Goal: Task Accomplishment & Management: Use online tool/utility

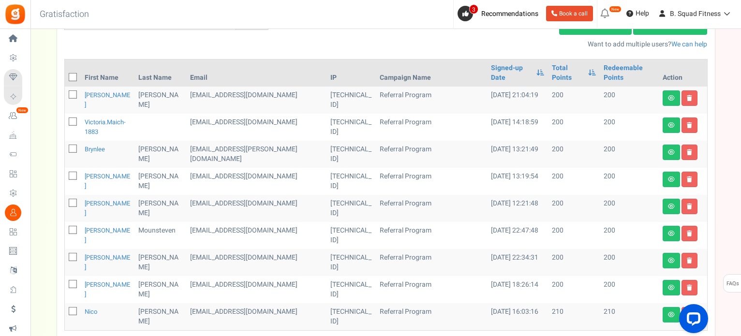
drag, startPoint x: 0, startPoint y: 0, endPoint x: 353, endPoint y: 13, distance: 353.0
click at [353, 13] on div "Back to Home Back to program setup Gratisfaction 0 WARNING 3 Recommendations Bo…" at bounding box center [385, 14] width 712 height 29
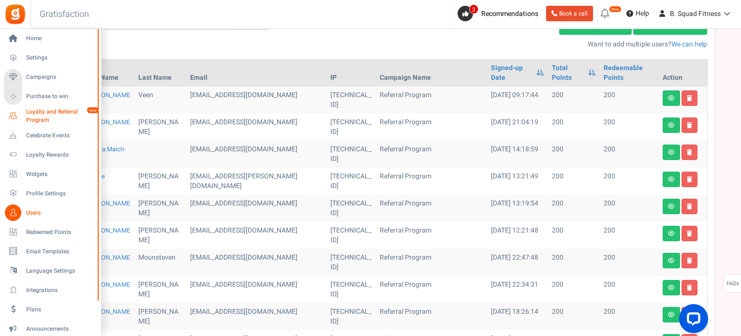
click at [44, 113] on span "Loyalty and Referral Program" at bounding box center [61, 116] width 71 height 16
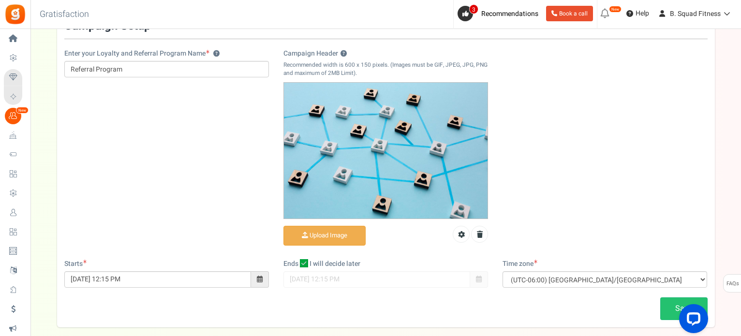
scroll to position [97, 0]
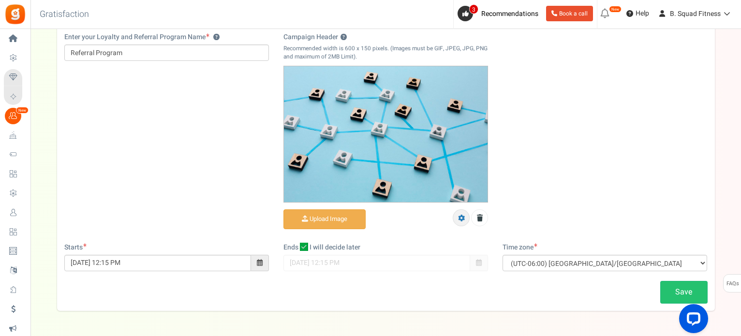
click at [464, 222] on link at bounding box center [461, 218] width 17 height 17
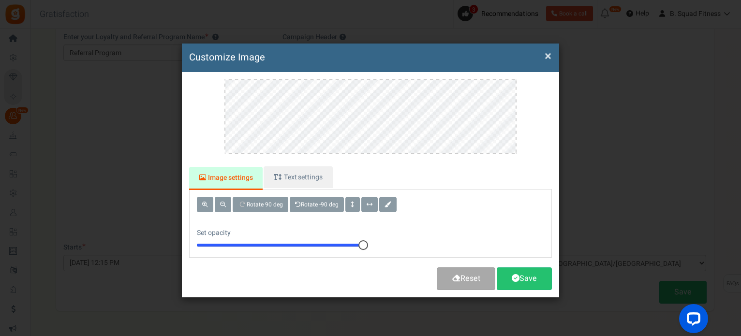
scroll to position [0, 0]
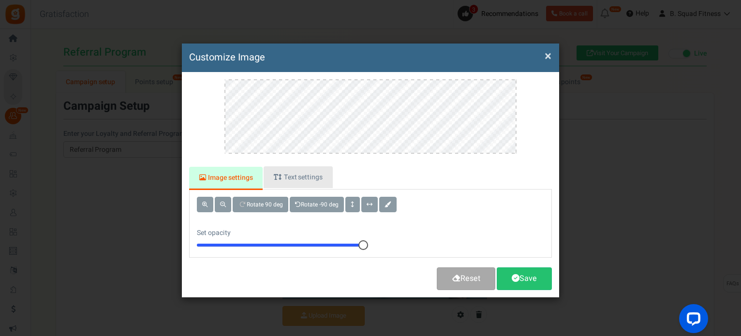
click at [294, 168] on link "Text settings" at bounding box center [298, 177] width 69 height 22
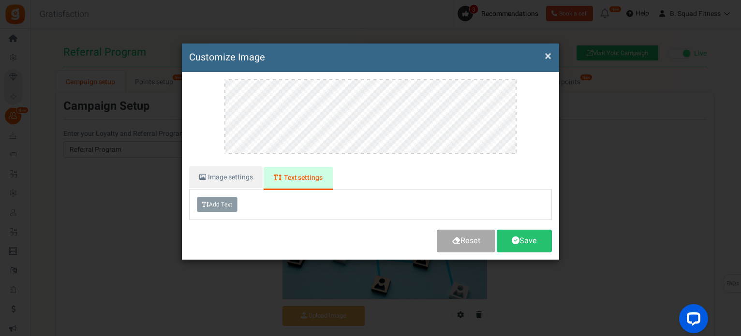
click at [228, 207] on button "Add Text" at bounding box center [217, 204] width 41 height 15
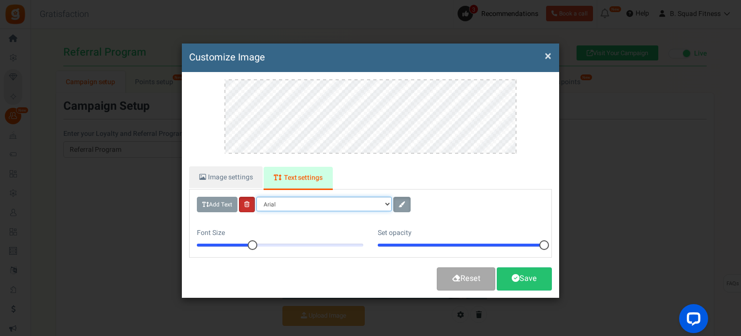
click at [387, 206] on select "Arial Arial Black Helvetica Times new roman" at bounding box center [323, 204] width 135 height 15
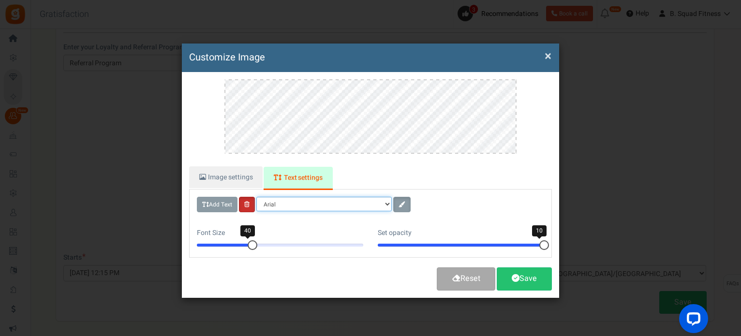
scroll to position [97, 0]
click at [210, 204] on button "Add Text" at bounding box center [217, 204] width 41 height 15
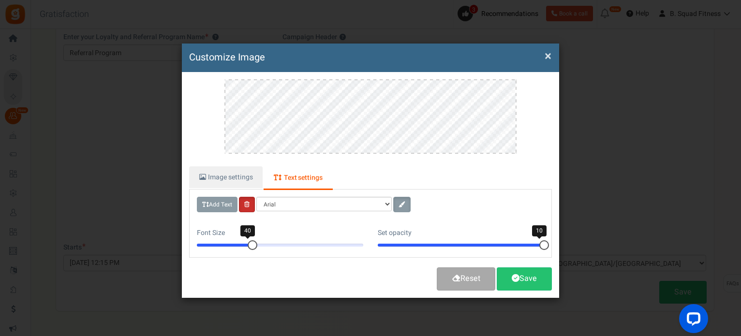
click at [296, 171] on link "Text settings" at bounding box center [298, 178] width 69 height 23
drag, startPoint x: 250, startPoint y: 244, endPoint x: 234, endPoint y: 243, distance: 15.5
click at [234, 243] on div at bounding box center [234, 246] width 10 height 10
type textarea "T"
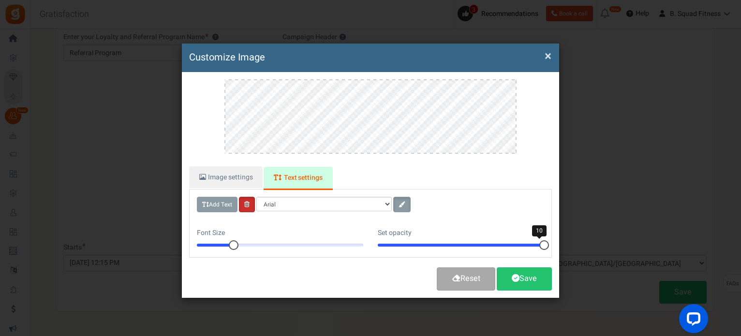
scroll to position [279, 8]
type textarea "S"
type textarea "F"
type textarea "Refer friends for points!"
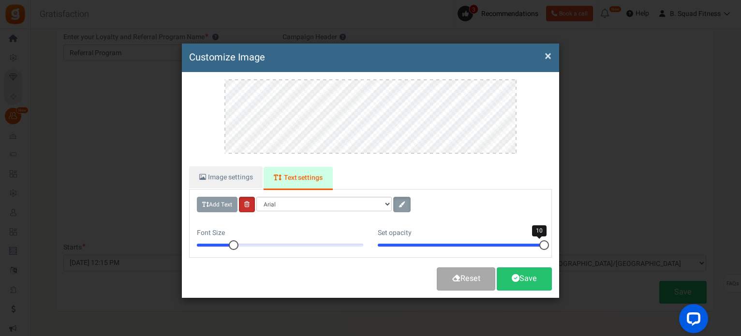
click at [208, 124] on div "Refer friends for points!" at bounding box center [370, 122] width 363 height 87
click at [401, 203] on span at bounding box center [402, 205] width 7 height 6
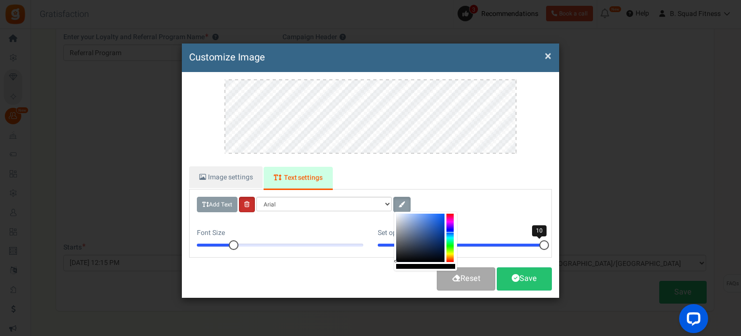
click at [450, 233] on div at bounding box center [450, 238] width 7 height 48
click at [451, 236] on div at bounding box center [450, 238] width 7 height 48
drag, startPoint x: 436, startPoint y: 221, endPoint x: 451, endPoint y: 218, distance: 15.8
click at [451, 218] on div at bounding box center [425, 241] width 63 height 59
click at [451, 253] on div at bounding box center [450, 238] width 7 height 48
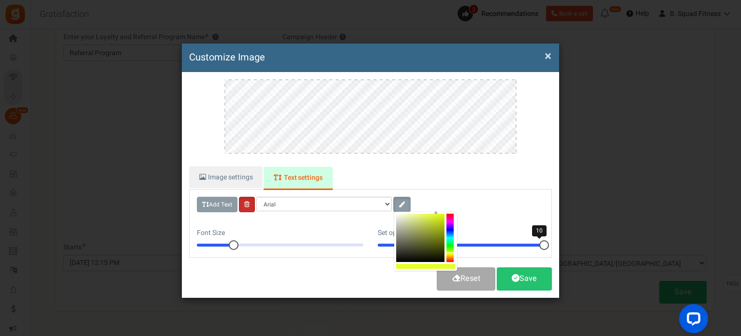
drag, startPoint x: 421, startPoint y: 225, endPoint x: 437, endPoint y: 209, distance: 23.3
click at [437, 209] on body "Install now Back to Home Back to program setup Home Settings Campaigns Purchase…" at bounding box center [370, 136] width 741 height 466
click at [452, 217] on div at bounding box center [450, 238] width 7 height 48
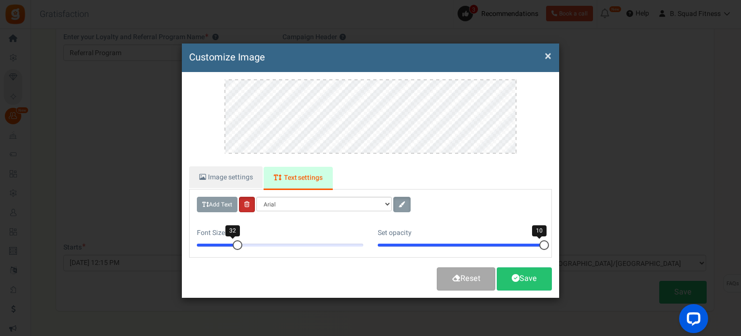
drag, startPoint x: 232, startPoint y: 243, endPoint x: 238, endPoint y: 243, distance: 5.8
click at [238, 243] on div at bounding box center [238, 246] width 10 height 10
click at [490, 55] on div "× Customize Image For the best experience, view this on a desktop! Image settin…" at bounding box center [370, 171] width 377 height 255
drag, startPoint x: 465, startPoint y: 66, endPoint x: 461, endPoint y: 76, distance: 10.4
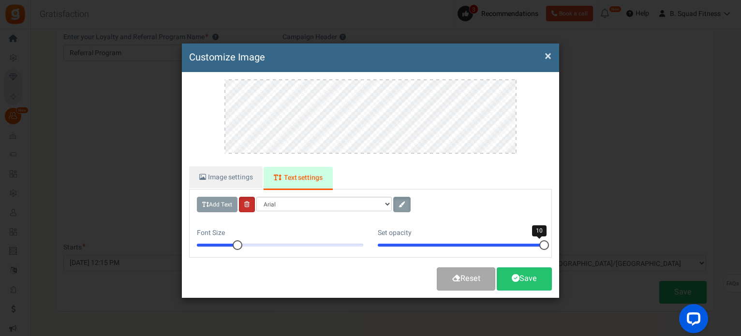
click at [461, 76] on div "× Customize Image For the best experience, view this on a desktop! Image settin…" at bounding box center [370, 171] width 377 height 255
click at [463, 76] on div "Image settings Text settings Rotate 90 deg Rotate -90 deg Set opacity 10 Add Te…" at bounding box center [370, 185] width 377 height 226
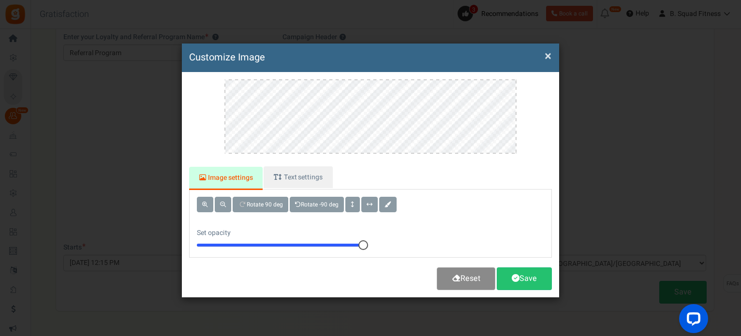
click at [467, 279] on link "Reset" at bounding box center [466, 279] width 59 height 23
click at [468, 278] on link "Reset" at bounding box center [466, 279] width 59 height 23
click at [544, 55] on h4 "Customize Image" at bounding box center [370, 58] width 363 height 14
click at [548, 55] on button "×" at bounding box center [548, 56] width 7 height 10
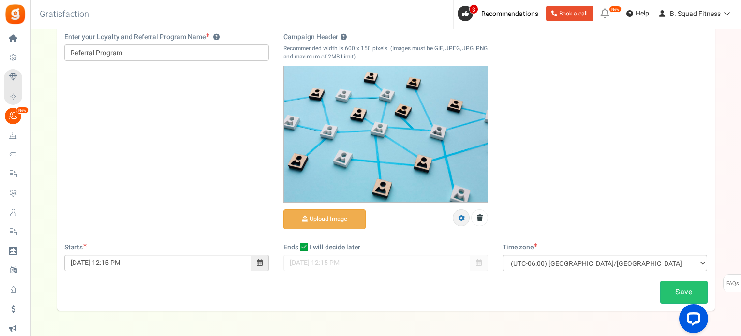
click at [458, 215] on icon at bounding box center [461, 218] width 7 height 7
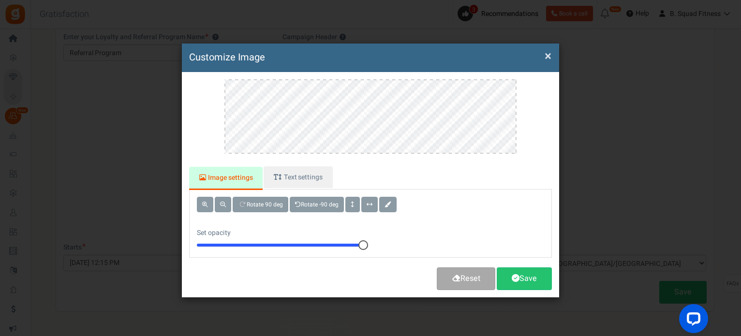
scroll to position [0, 0]
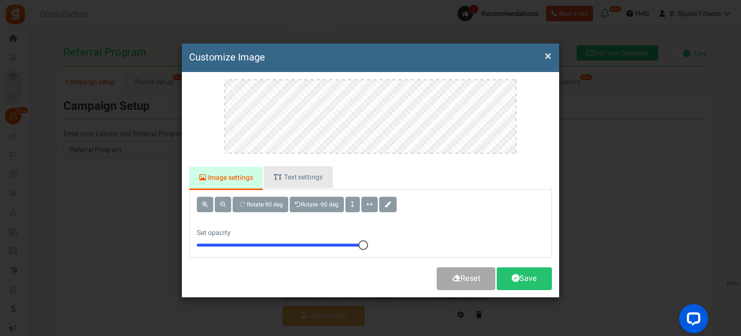
click at [292, 178] on link "Text settings" at bounding box center [298, 177] width 69 height 22
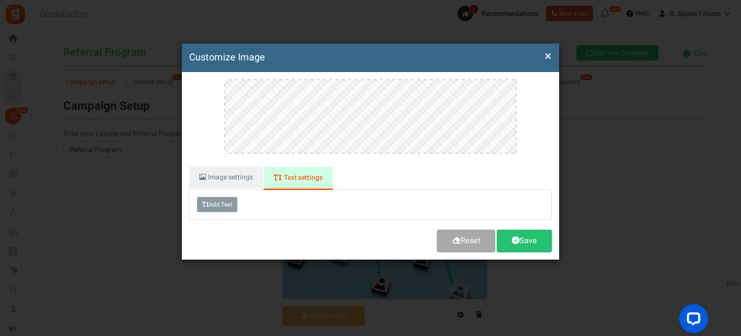
click at [218, 203] on button "Add Text" at bounding box center [217, 204] width 41 height 15
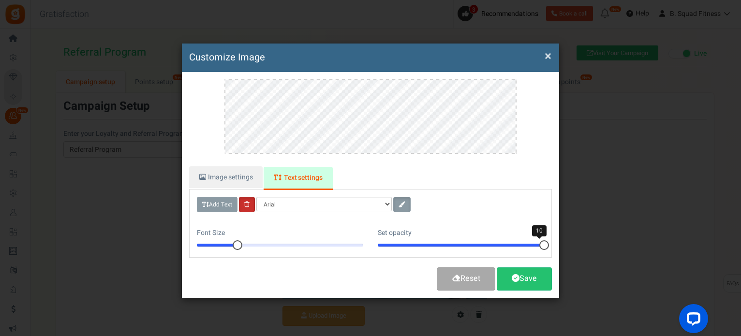
scroll to position [581, 5]
type textarea "Refer friends for Points!"
type textarea "Refer Friends for Points!"
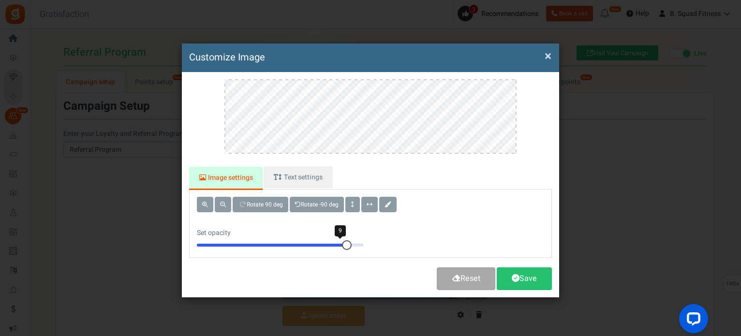
drag, startPoint x: 361, startPoint y: 243, endPoint x: 345, endPoint y: 245, distance: 17.0
click at [345, 245] on div at bounding box center [347, 246] width 10 height 10
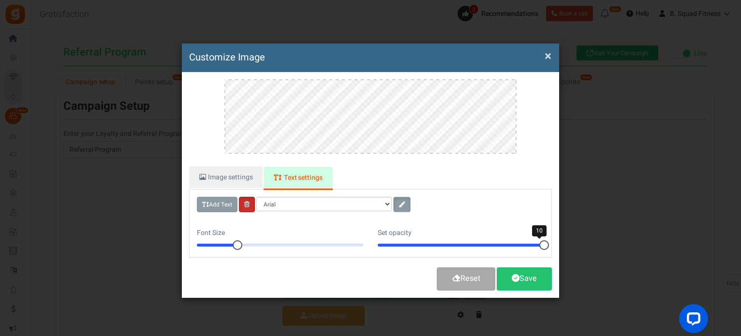
click at [400, 203] on span at bounding box center [402, 205] width 7 height 6
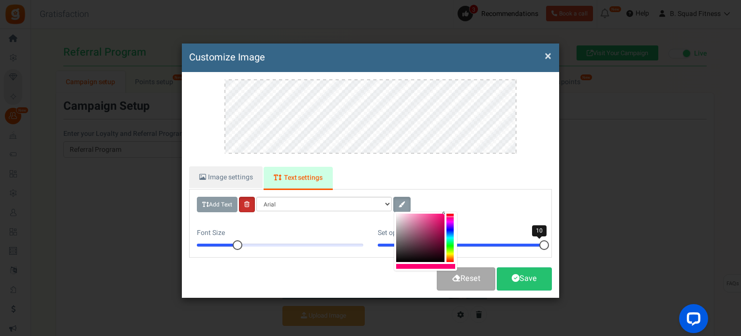
drag, startPoint x: 435, startPoint y: 218, endPoint x: 447, endPoint y: 212, distance: 13.9
click at [447, 212] on div at bounding box center [425, 241] width 63 height 59
click at [239, 242] on div at bounding box center [240, 246] width 10 height 10
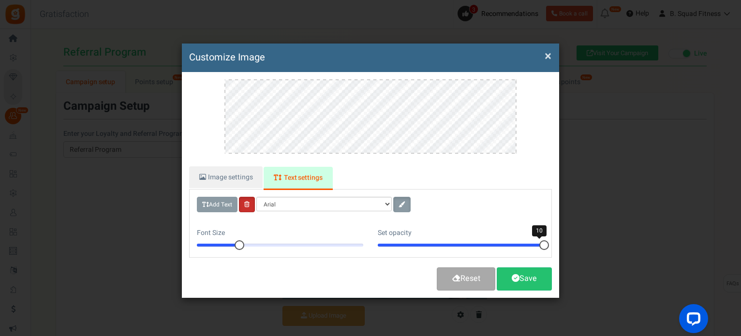
click at [532, 199] on div "Add Text Arial Arial Black Helvetica Times new roman" at bounding box center [371, 204] width 362 height 15
click at [534, 179] on ul "Image settings Text settings" at bounding box center [370, 177] width 363 height 23
click at [549, 149] on div at bounding box center [370, 122] width 363 height 87
click at [235, 244] on div at bounding box center [234, 246] width 10 height 10
click at [541, 159] on div at bounding box center [370, 122] width 363 height 87
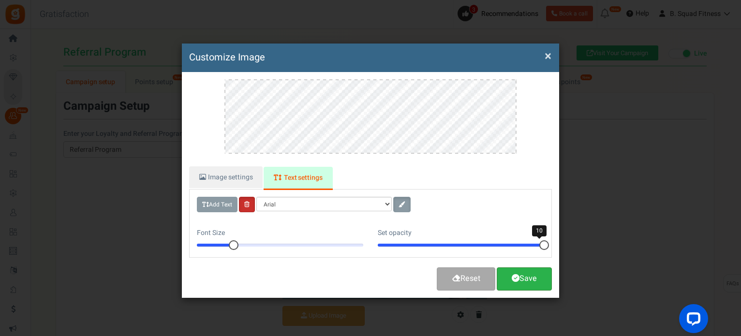
click at [537, 278] on link "Save" at bounding box center [524, 279] width 55 height 23
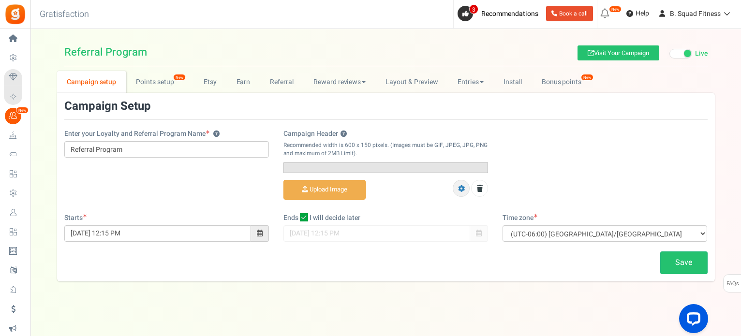
click at [458, 192] on icon at bounding box center [461, 188] width 7 height 7
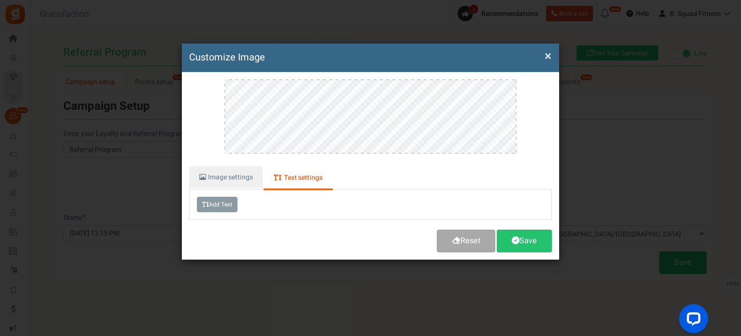
click at [288, 174] on link "Text settings" at bounding box center [298, 178] width 69 height 23
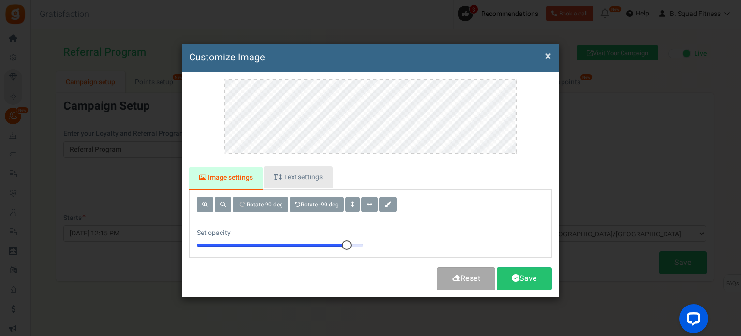
click at [309, 174] on link "Text settings" at bounding box center [298, 177] width 69 height 22
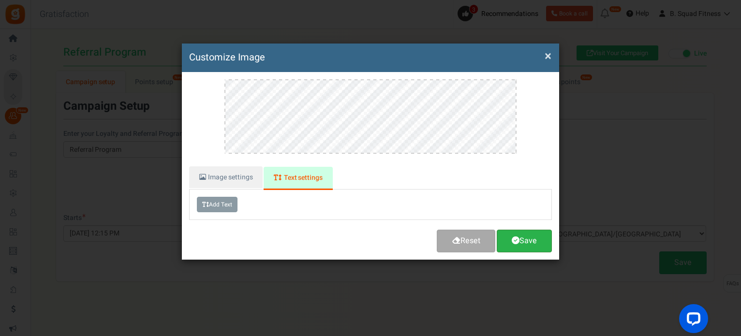
click at [515, 246] on link "Save" at bounding box center [524, 241] width 55 height 23
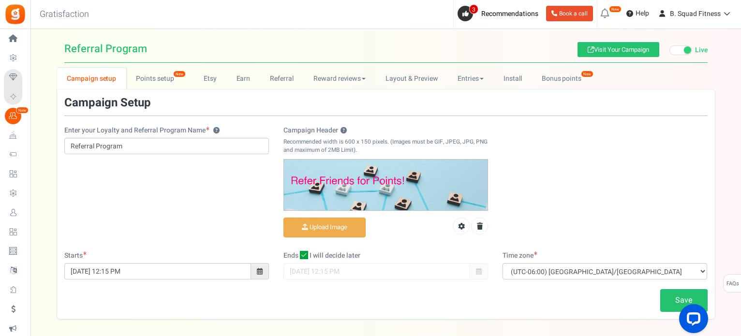
scroll to position [0, 0]
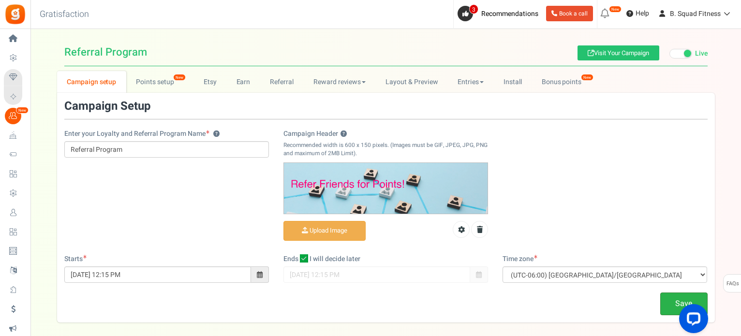
click at [674, 297] on link "Save" at bounding box center [684, 304] width 47 height 23
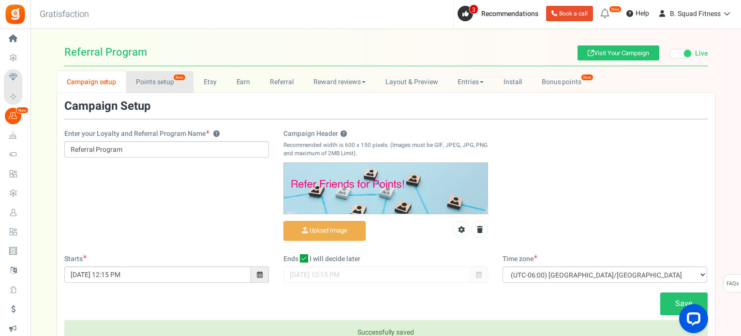
click at [158, 79] on link "Points setup New" at bounding box center [159, 82] width 67 height 22
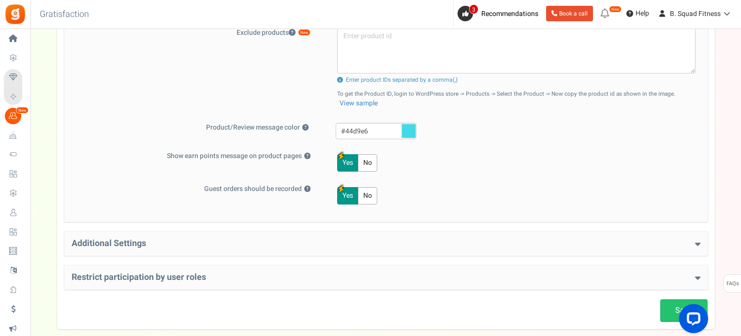
scroll to position [454, 0]
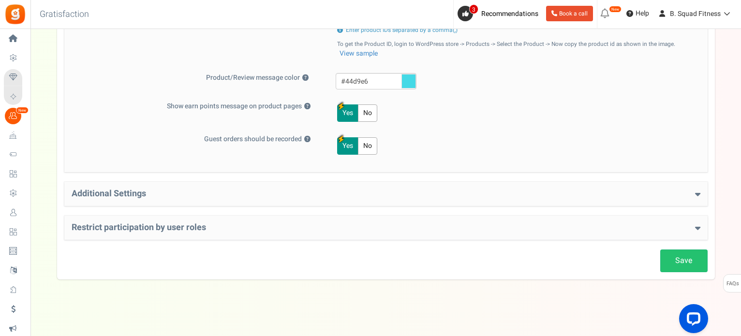
click at [224, 196] on h4 "Additional Settings" at bounding box center [386, 194] width 629 height 10
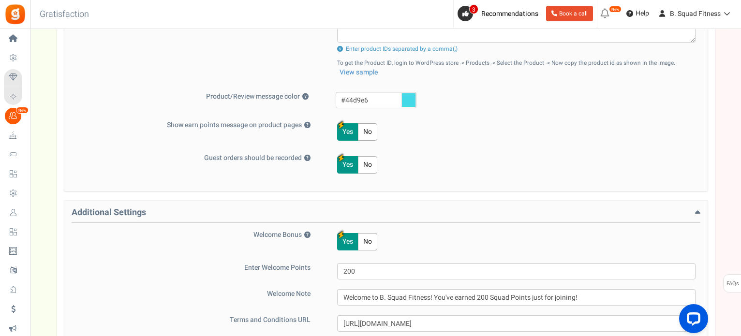
scroll to position [677, 0]
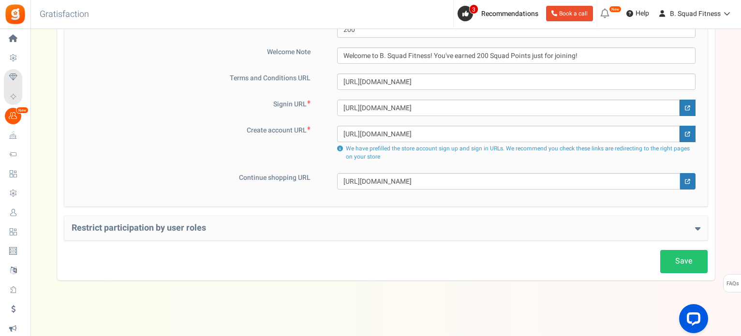
click at [223, 225] on h4 "Restrict participation by user roles" at bounding box center [386, 229] width 629 height 10
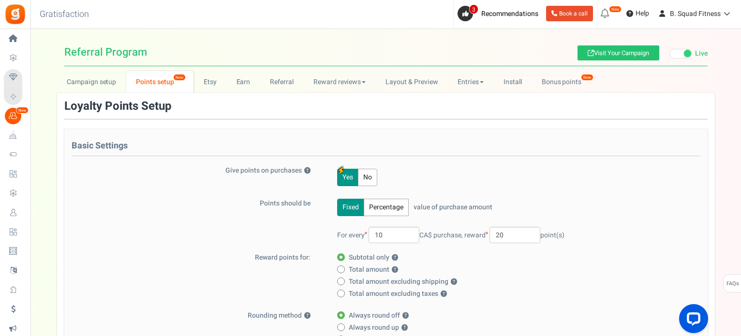
scroll to position [0, 0]
click at [212, 85] on link "Etsy" at bounding box center [210, 82] width 33 height 22
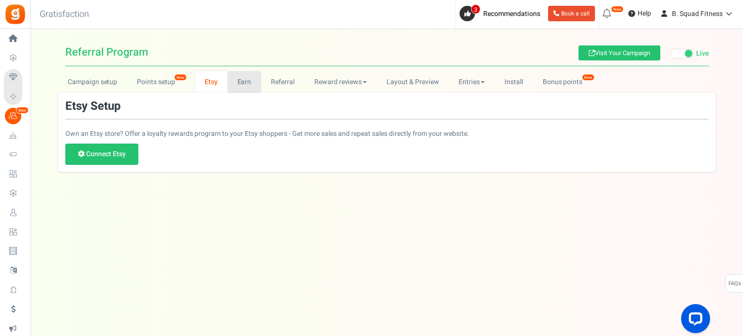
click at [250, 84] on link "Earn" at bounding box center [244, 82] width 34 height 22
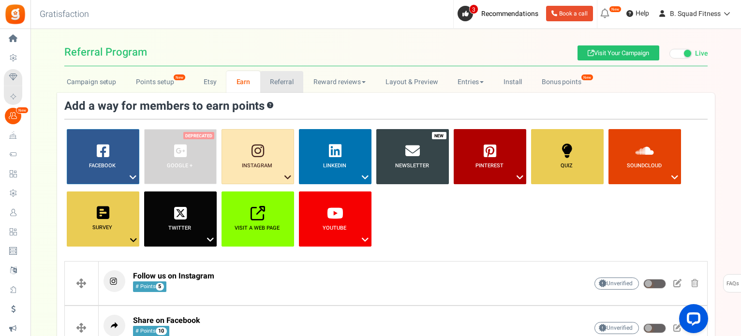
click at [286, 82] on link "Referral" at bounding box center [282, 82] width 44 height 22
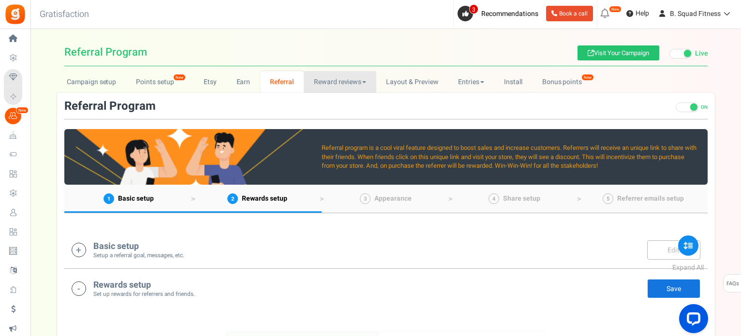
click at [327, 85] on link "Reward reviews" at bounding box center [340, 82] width 72 height 22
click at [401, 82] on link "Layout & Preview" at bounding box center [412, 82] width 72 height 22
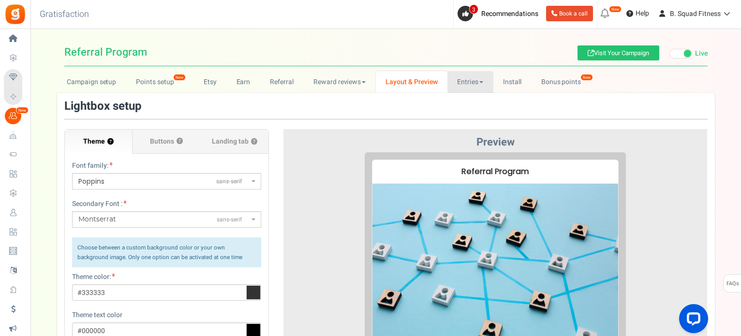
click at [460, 73] on link "Entries" at bounding box center [471, 82] width 46 height 22
click at [467, 101] on link "Entries" at bounding box center [486, 103] width 77 height 14
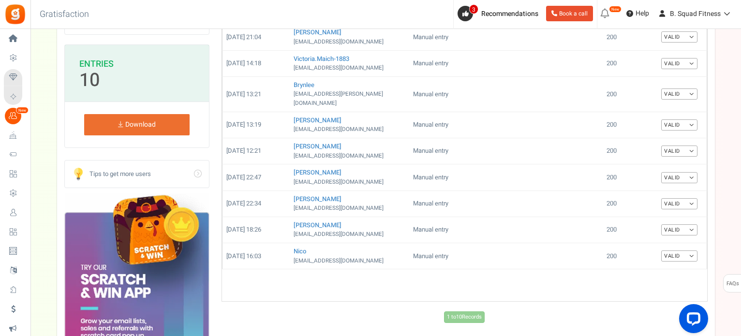
scroll to position [242, 0]
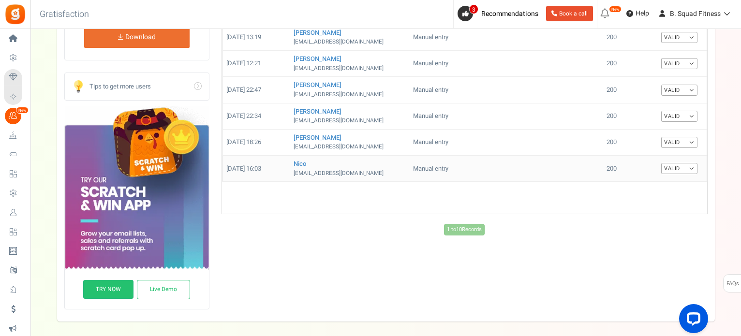
click at [679, 163] on link "Valid" at bounding box center [680, 168] width 36 height 11
click at [662, 193] on link "Invalid" at bounding box center [658, 200] width 77 height 14
click at [617, 211] on div "Date Name Action Details Points Amount Order status Status 2025/09/17 09:17 Lia…" at bounding box center [465, 64] width 486 height 344
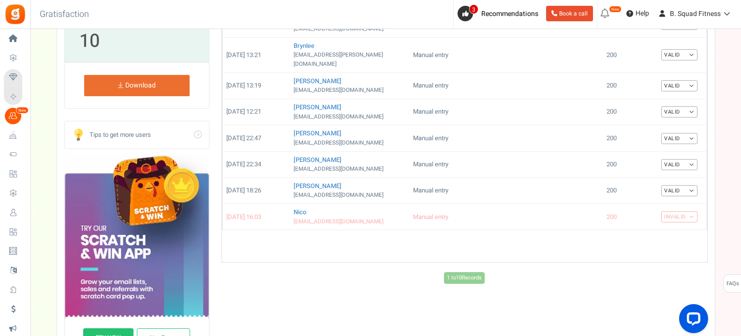
scroll to position [0, 0]
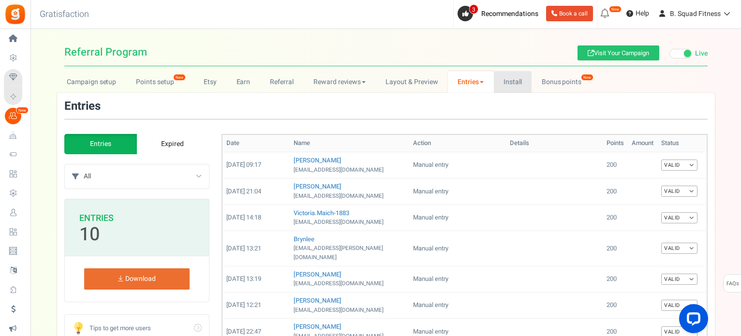
click at [525, 78] on link "Install" at bounding box center [513, 82] width 38 height 22
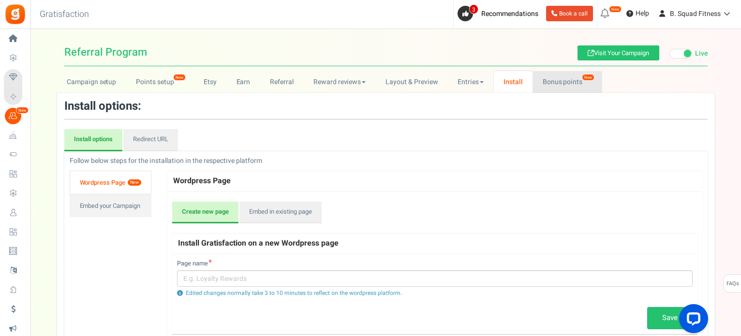
click at [547, 80] on link "Bonus points New" at bounding box center [567, 82] width 69 height 22
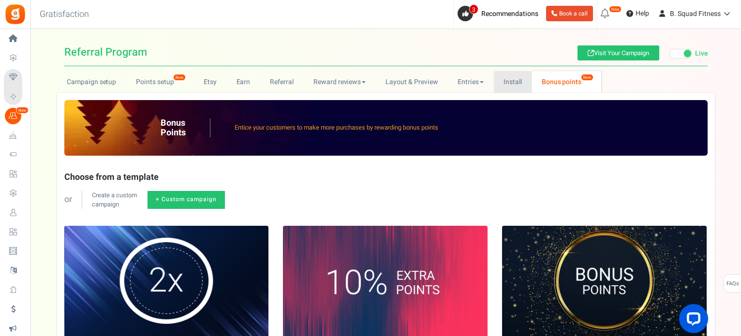
click at [501, 90] on link "Install" at bounding box center [513, 82] width 38 height 22
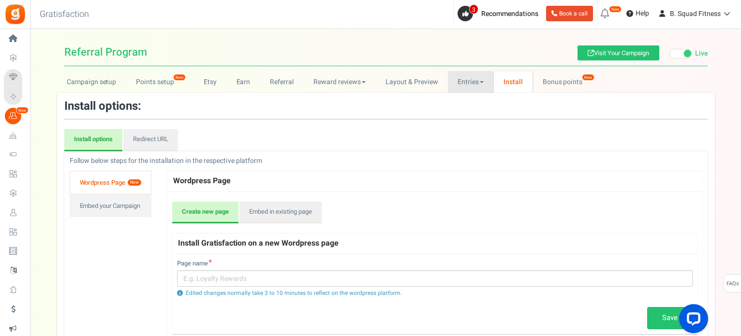
click at [474, 85] on link "Entries" at bounding box center [471, 82] width 46 height 22
click at [548, 84] on link "Bonus points New" at bounding box center [567, 82] width 69 height 22
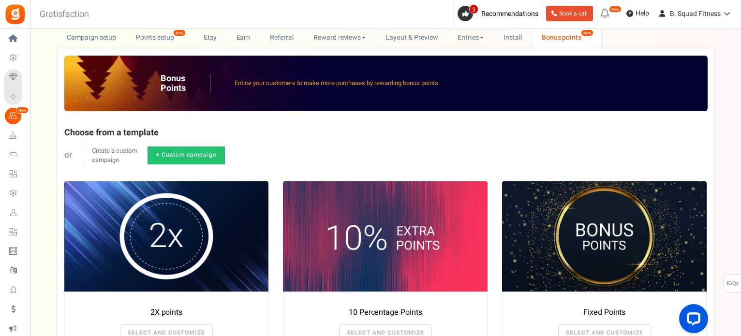
scroll to position [212, 0]
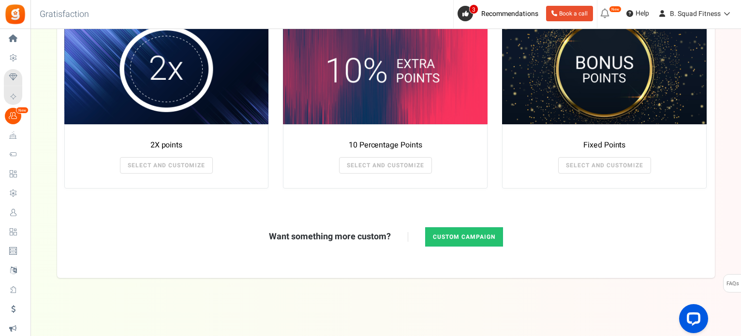
click at [468, 237] on link "Custom campaign" at bounding box center [464, 236] width 78 height 19
radio input "true"
type textarea "Get bonus points!"
type textarea "Shop and get bonus points!"
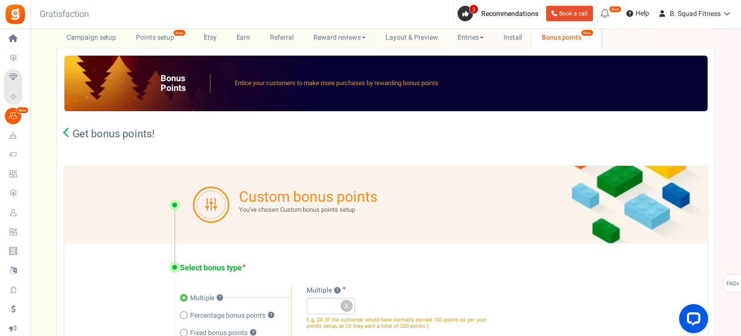
scroll to position [0, 0]
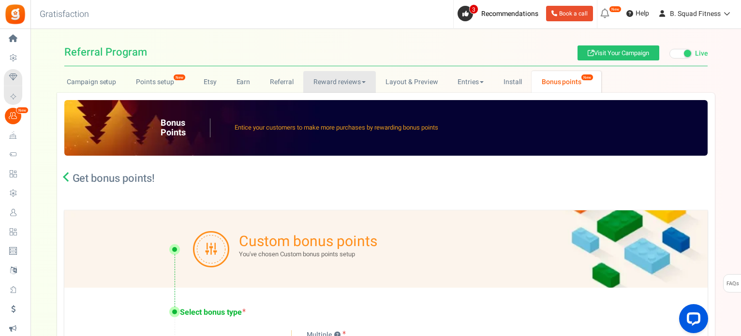
click at [357, 84] on link "Reward reviews" at bounding box center [339, 82] width 72 height 22
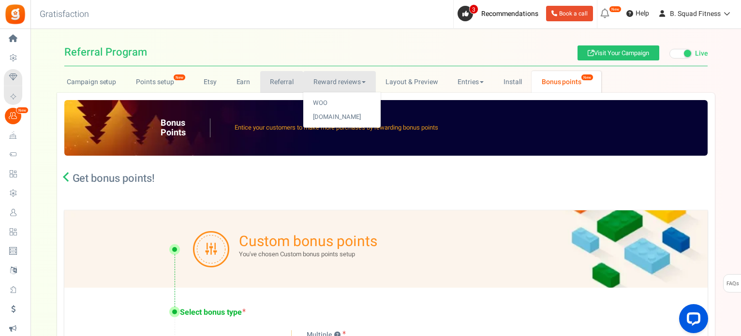
click at [273, 81] on link "Referral" at bounding box center [282, 82] width 44 height 22
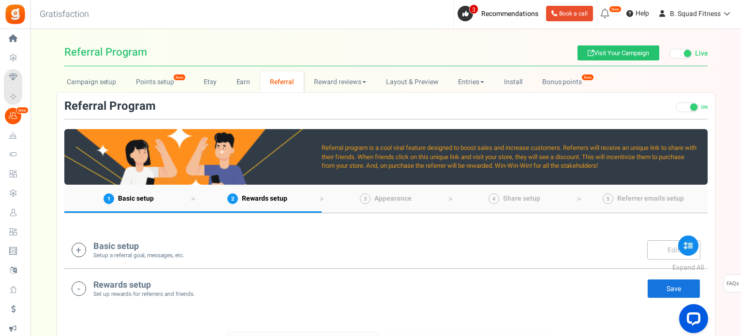
scroll to position [48, 0]
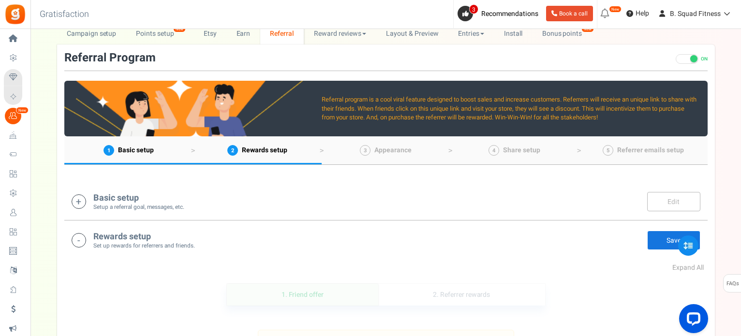
click at [76, 203] on icon at bounding box center [79, 202] width 15 height 15
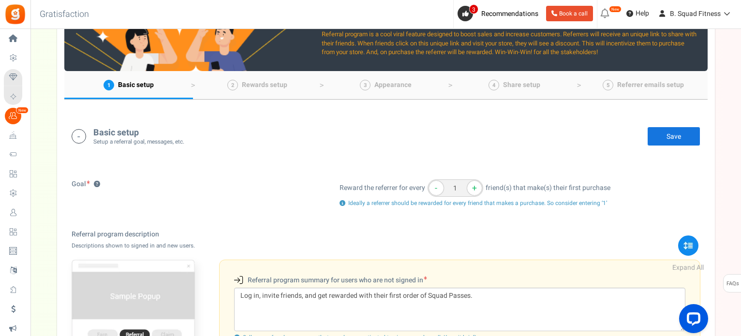
scroll to position [0, 0]
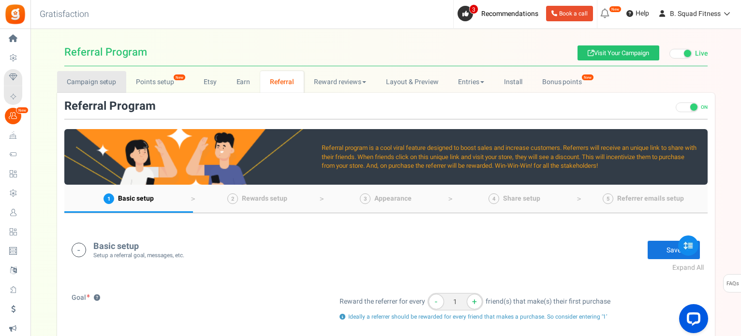
click at [91, 82] on link "Campaign setup" at bounding box center [91, 82] width 69 height 22
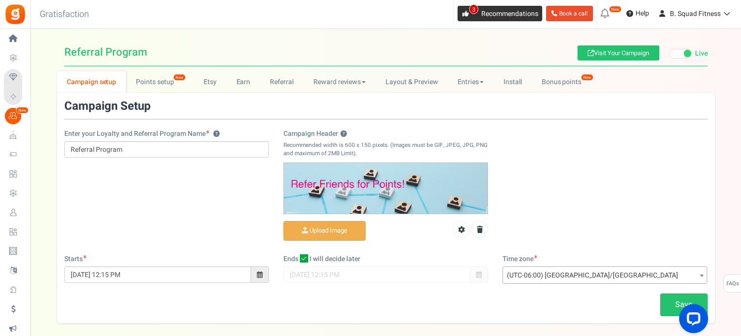
click at [469, 9] on span "3" at bounding box center [473, 9] width 9 height 10
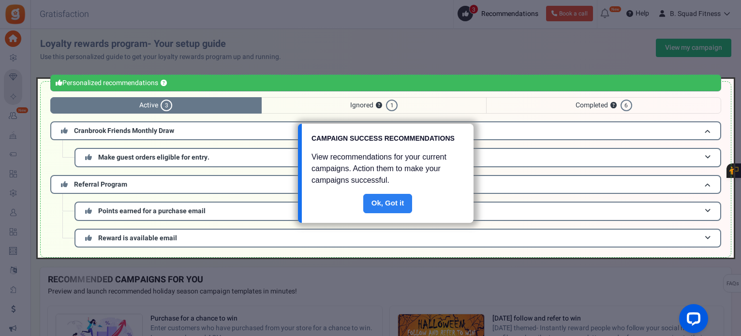
click at [393, 196] on link "Done" at bounding box center [387, 203] width 49 height 19
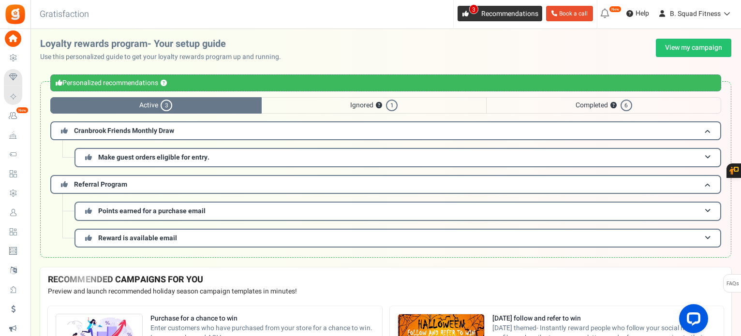
click at [466, 11] on icon at bounding box center [466, 14] width 6 height 6
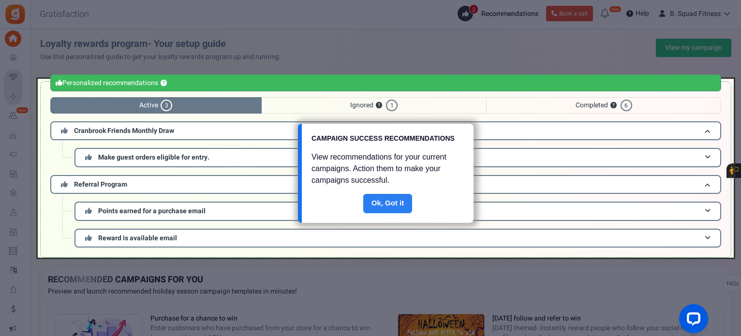
click at [385, 203] on link "Done" at bounding box center [387, 203] width 49 height 19
